Goal: Obtain resource: Download file/media

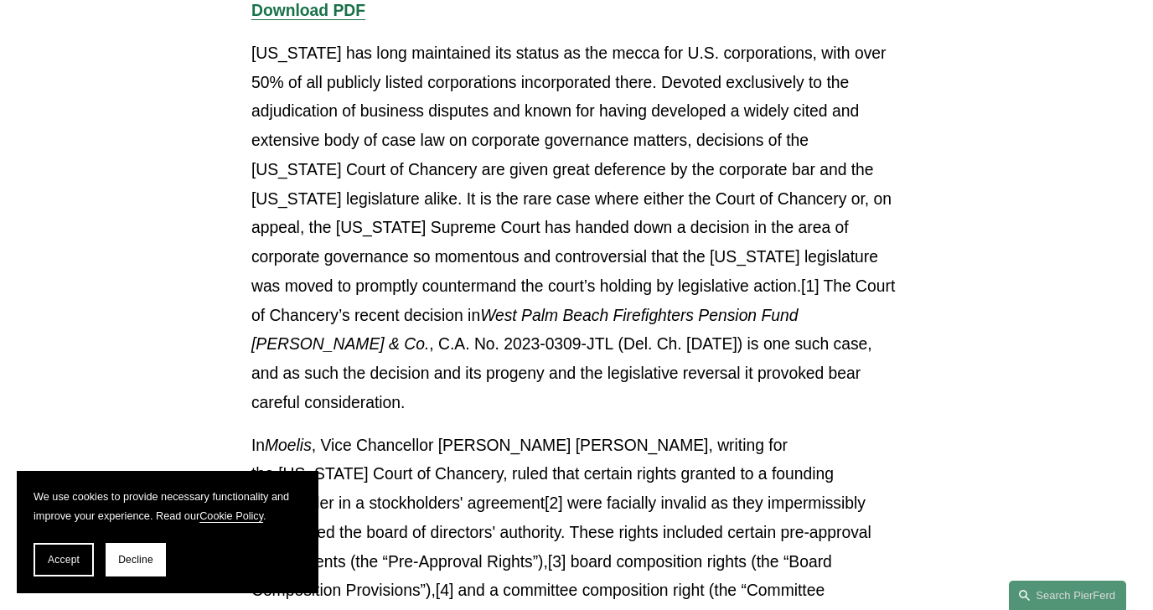
scroll to position [725, 0]
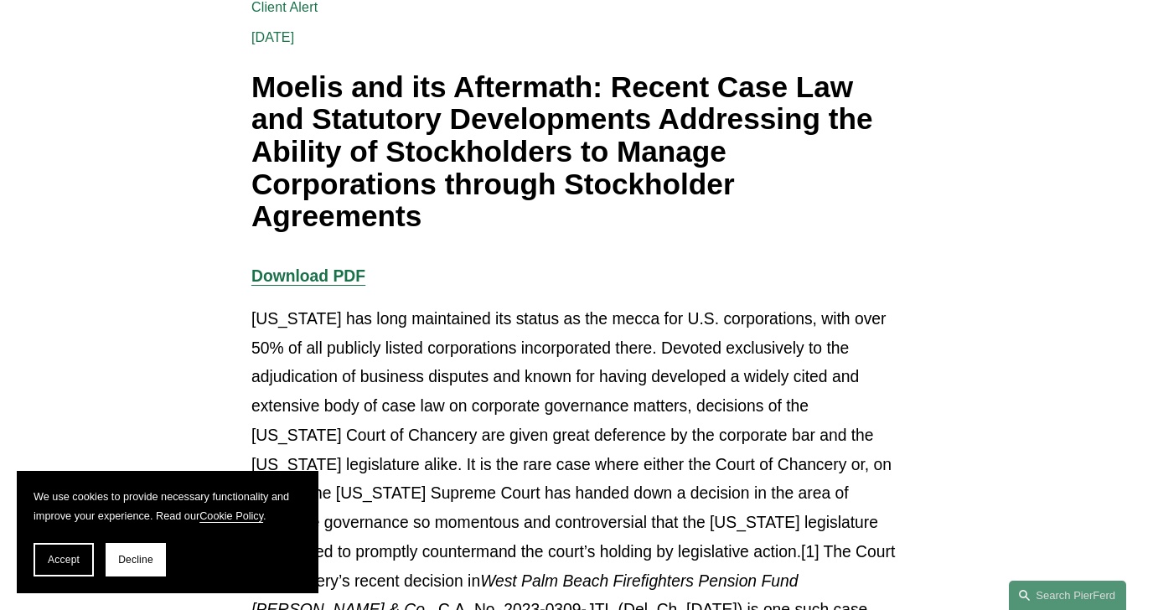
scroll to position [293, 0]
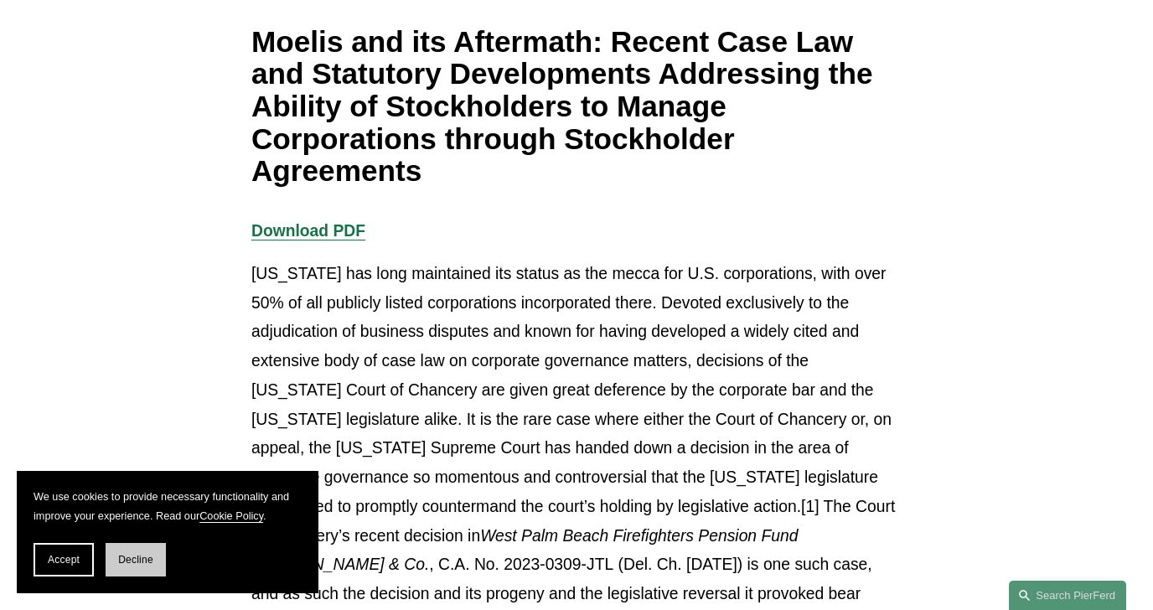
click at [123, 564] on span "Decline" at bounding box center [135, 560] width 35 height 12
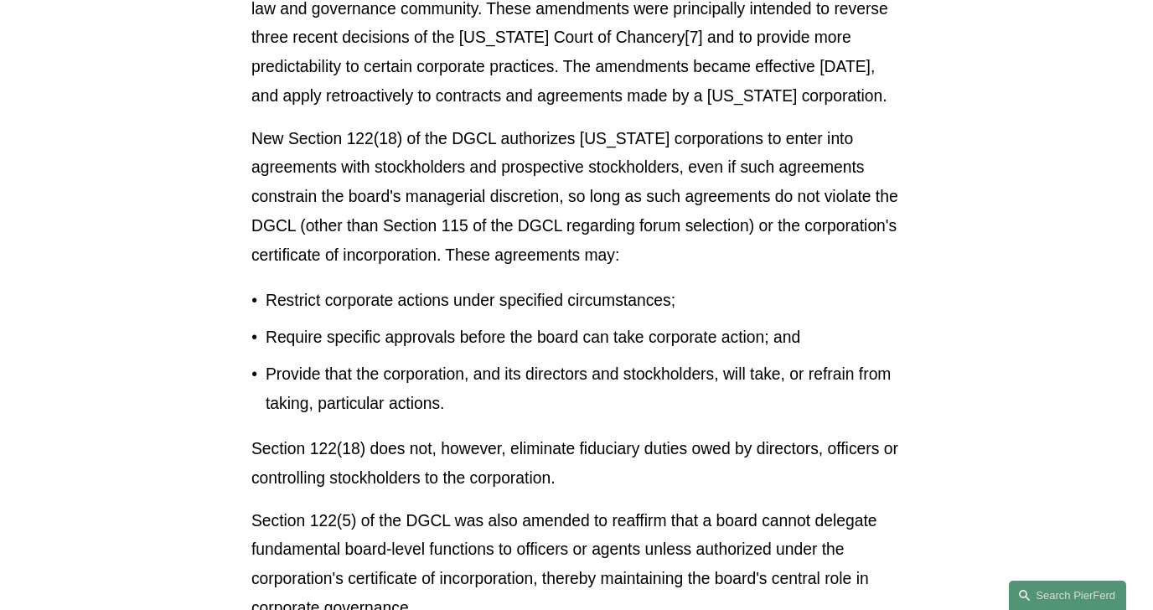
scroll to position [1813, 0]
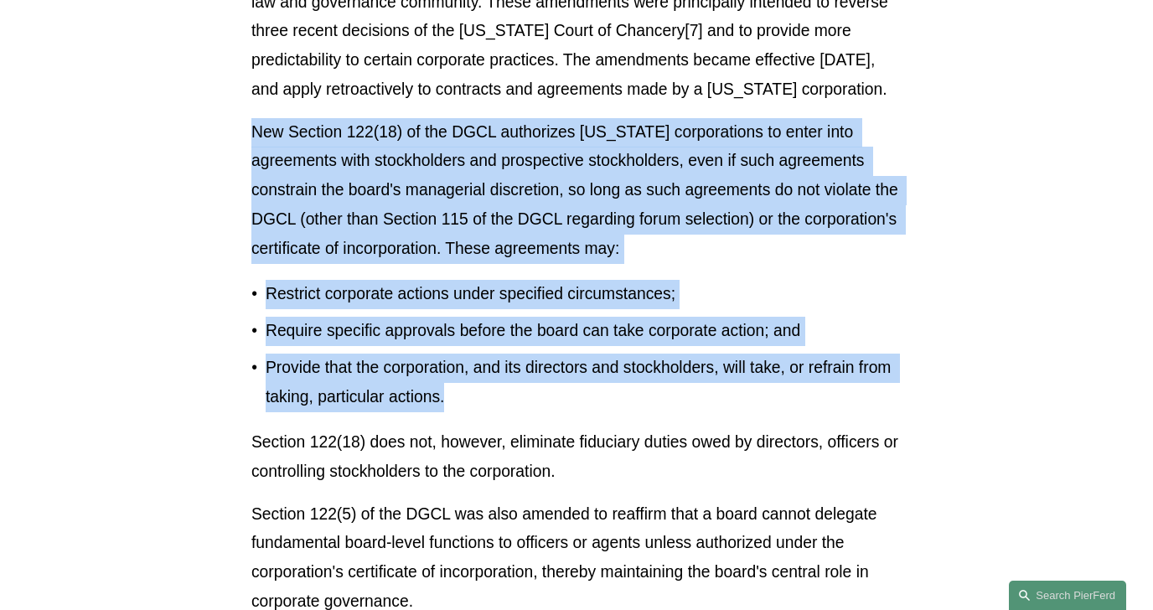
drag, startPoint x: 249, startPoint y: 106, endPoint x: 577, endPoint y: 374, distance: 422.9
click at [577, 374] on div "Download PDF [US_STATE] has long maintained its status as the mecca for U.S. co…" at bounding box center [576, 555] width 679 height 3714
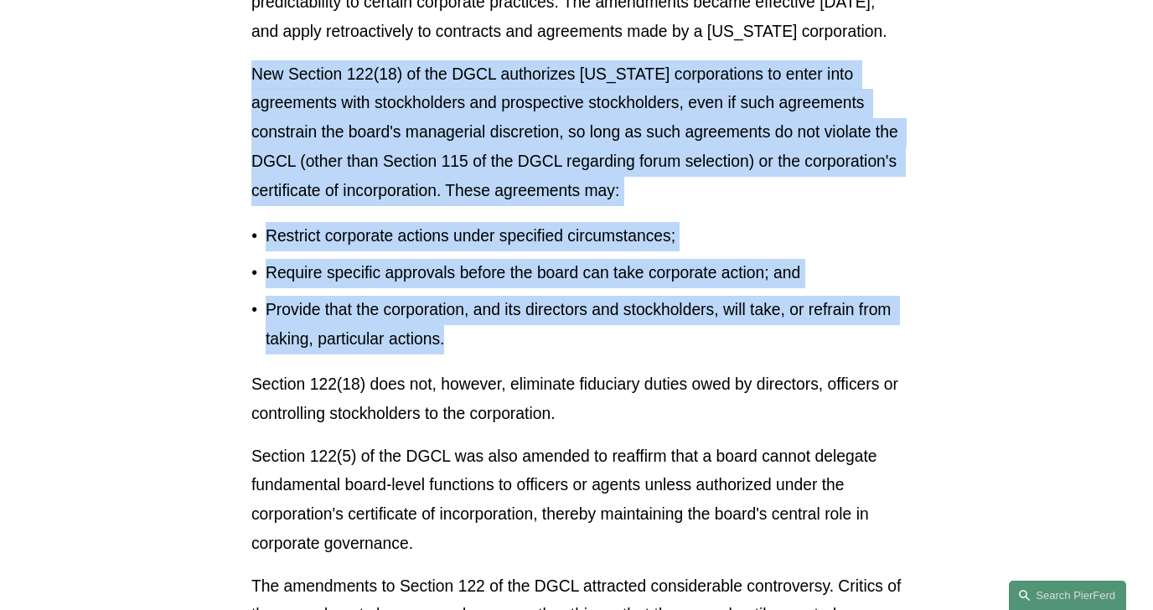
scroll to position [1879, 0]
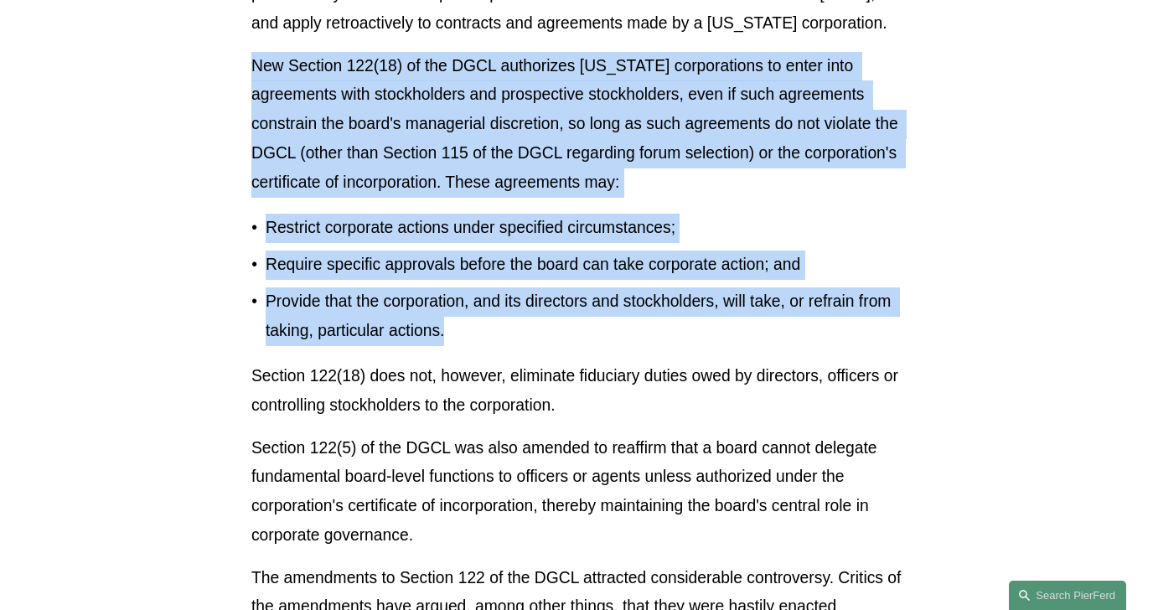
copy div "New Section 122(18) of the DGCL authorizes [US_STATE] corporations to enter int…"
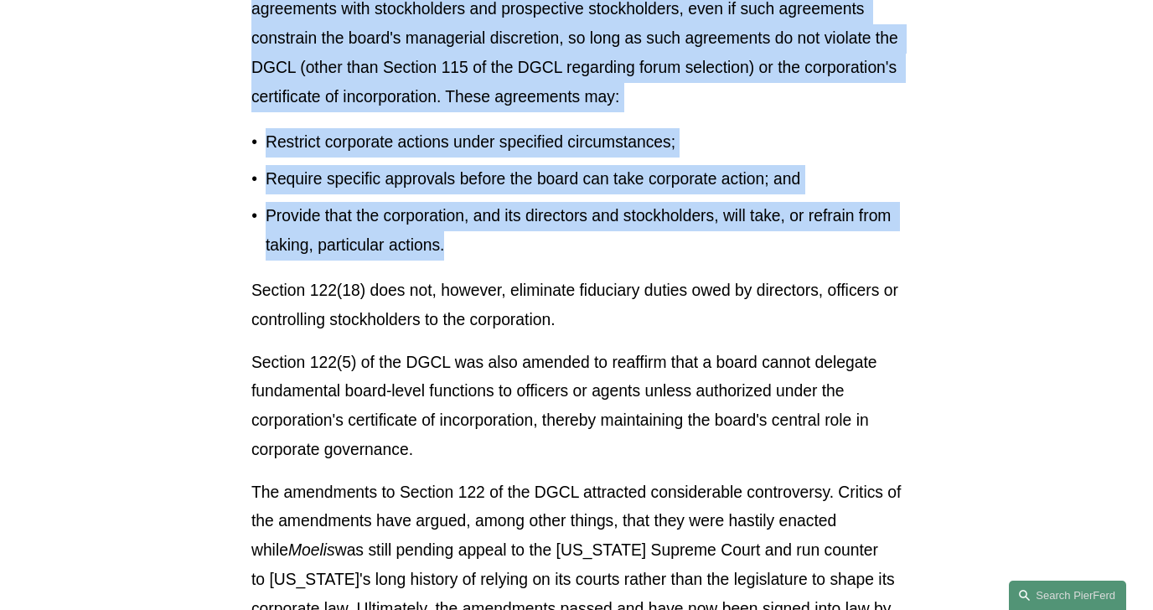
scroll to position [1973, 0]
